Goal: Information Seeking & Learning: Learn about a topic

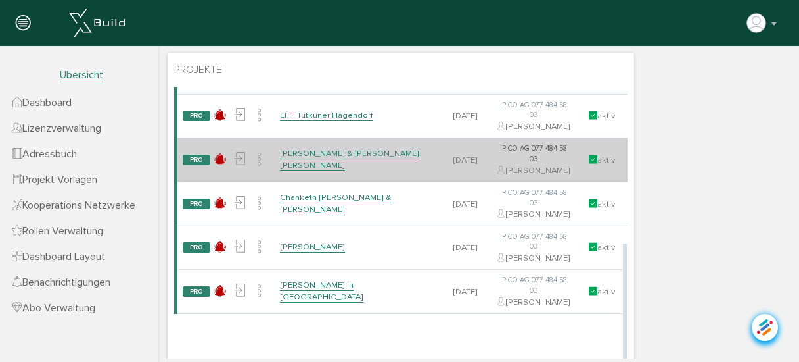
click at [335, 171] on link "[PERSON_NAME] & [PERSON_NAME] [PERSON_NAME]" at bounding box center [349, 159] width 139 height 23
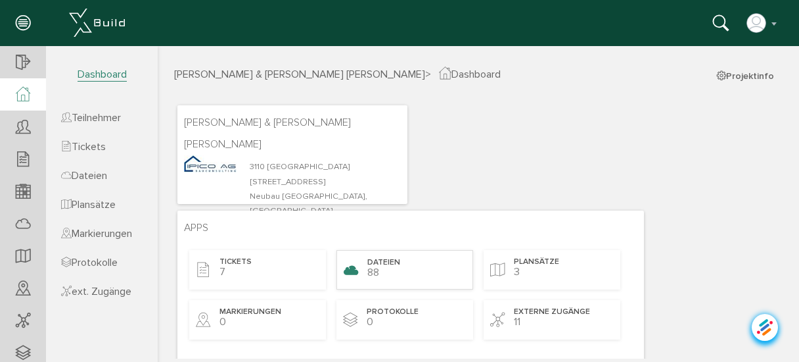
click at [365, 261] on div "Dateien 88" at bounding box center [405, 269] width 137 height 39
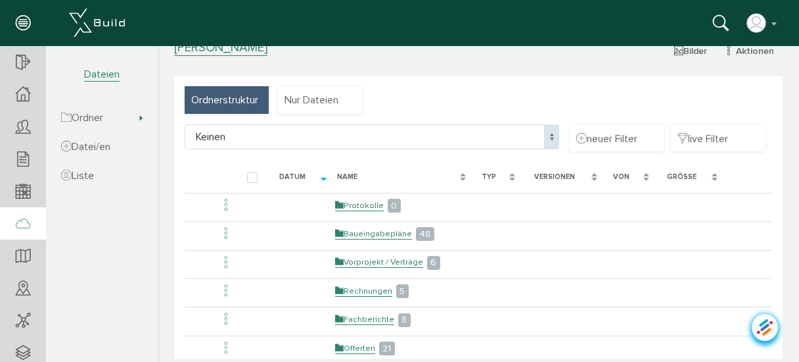
scroll to position [91, 0]
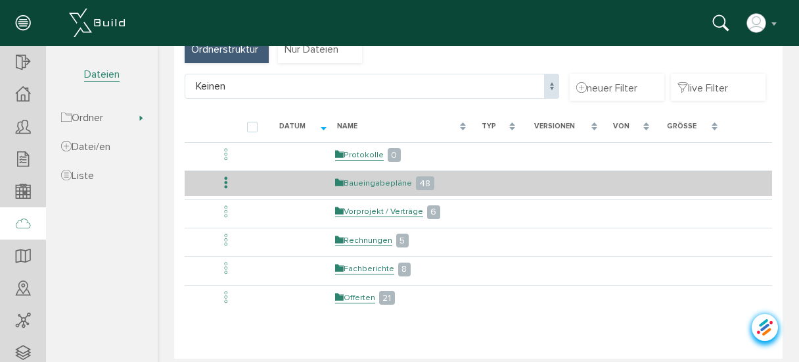
click at [387, 177] on link "Baueingabepläne" at bounding box center [373, 182] width 77 height 11
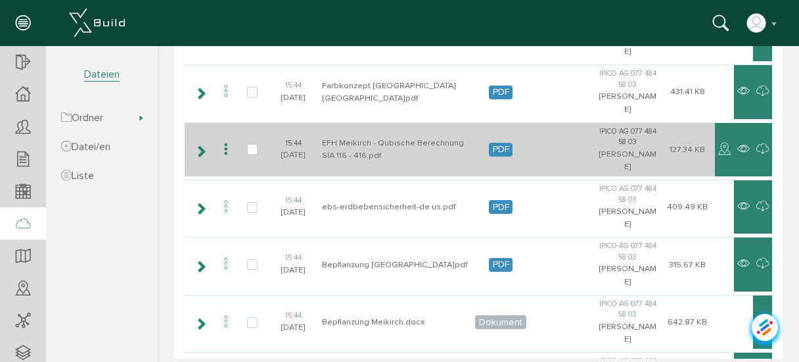
scroll to position [316, 0]
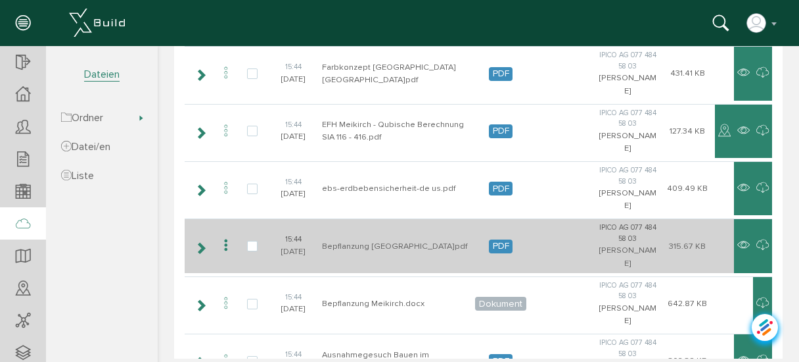
click at [225, 241] on icon at bounding box center [226, 246] width 16 height 18
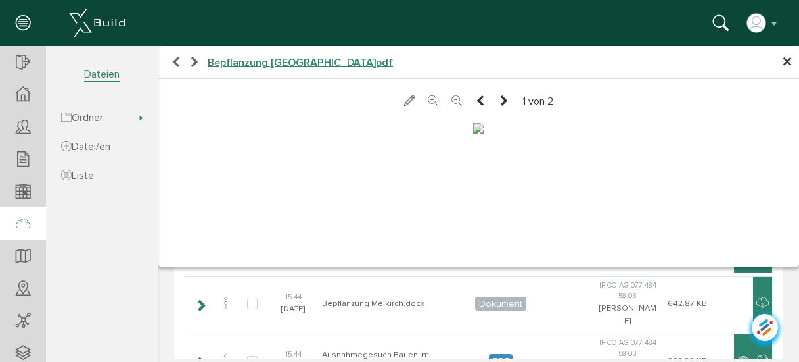
scroll to position [331, 0]
click at [782, 62] on span "×" at bounding box center [787, 62] width 11 height 26
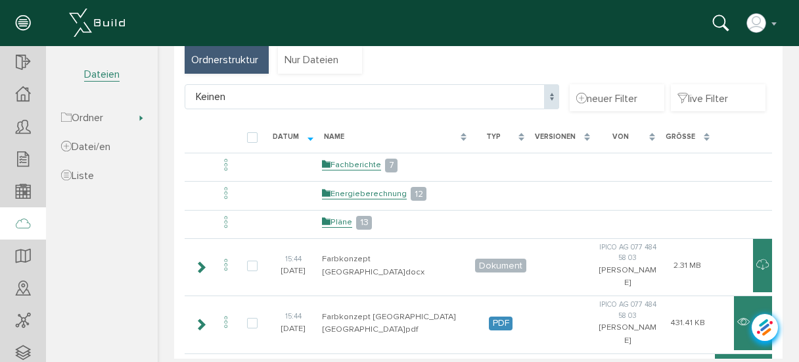
scroll to position [0, 0]
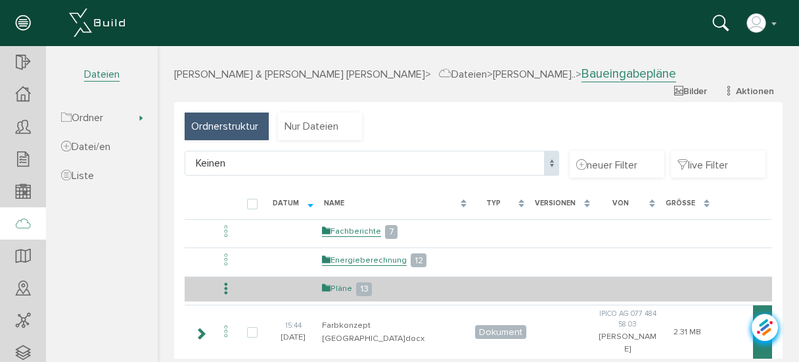
click at [340, 285] on link "Pläne" at bounding box center [337, 288] width 30 height 11
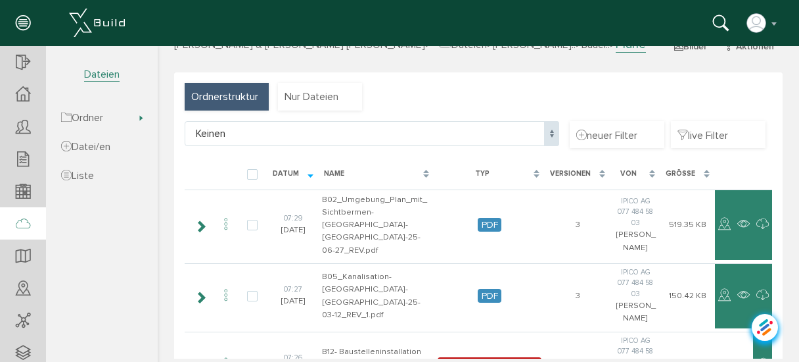
scroll to position [53, 0]
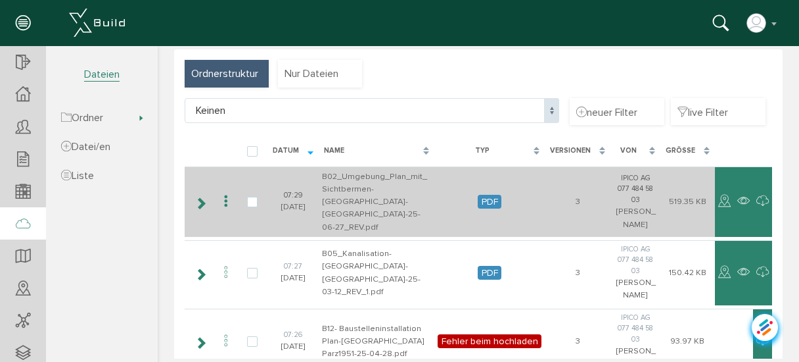
click at [227, 193] on icon at bounding box center [226, 202] width 16 height 18
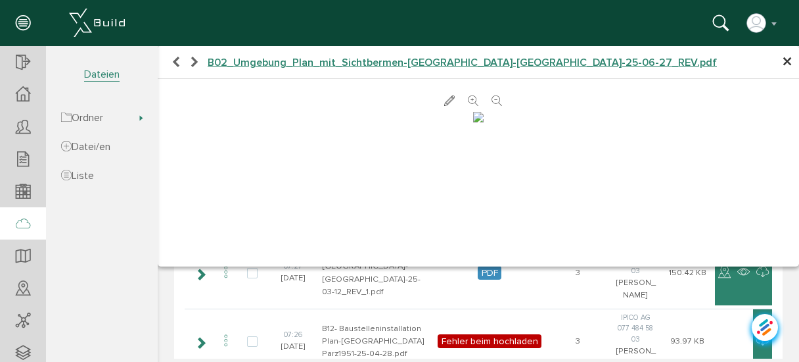
scroll to position [0, 0]
click at [468, 97] on icon at bounding box center [473, 101] width 11 height 13
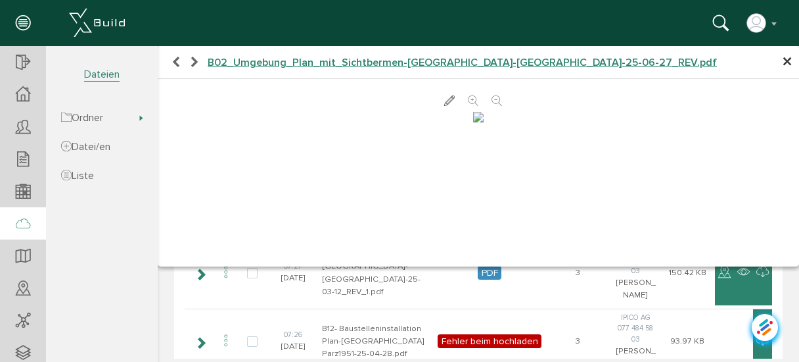
click at [468, 97] on icon at bounding box center [473, 101] width 11 height 13
